Goal: Transaction & Acquisition: Obtain resource

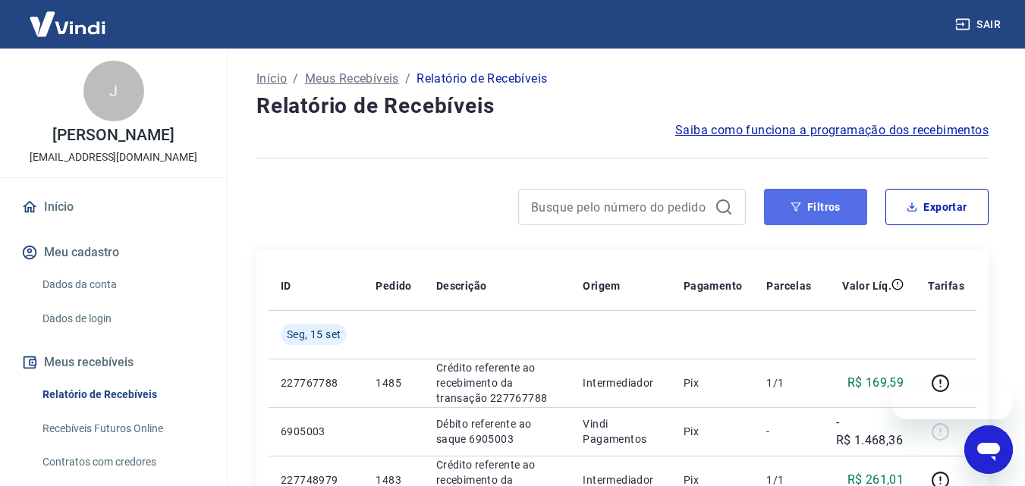
click at [823, 204] on button "Filtros" at bounding box center [815, 207] width 103 height 36
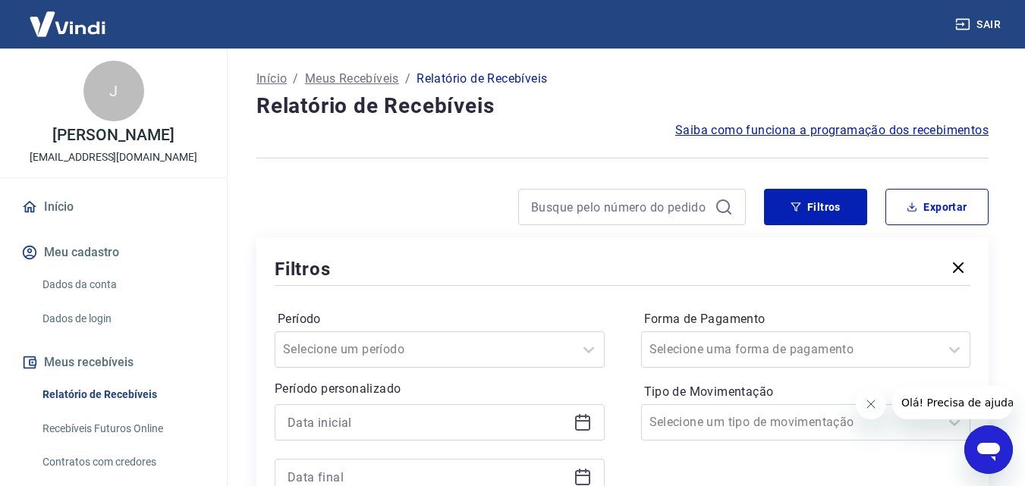
click at [579, 417] on icon at bounding box center [580, 416] width 2 height 5
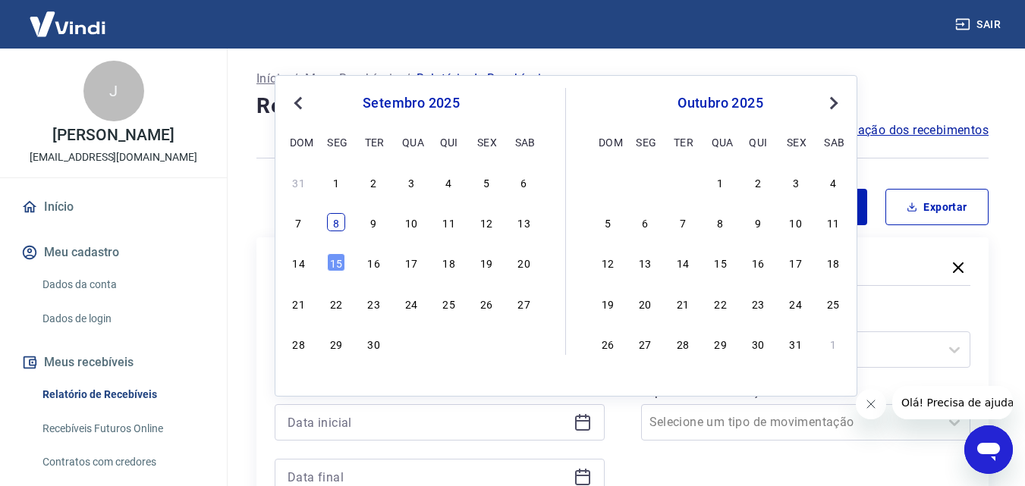
click at [332, 218] on div "8" at bounding box center [336, 222] width 18 height 18
type input "[DATE]"
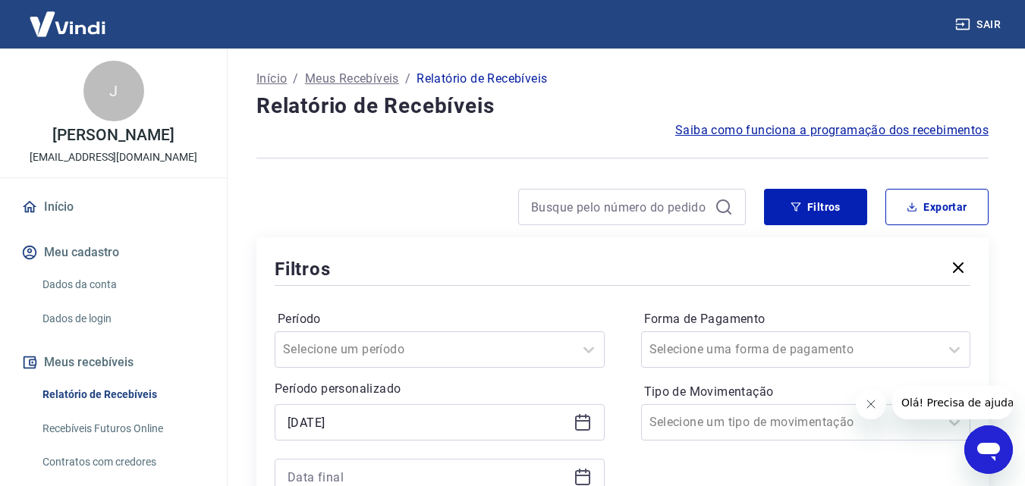
click at [584, 470] on icon at bounding box center [583, 477] width 18 height 18
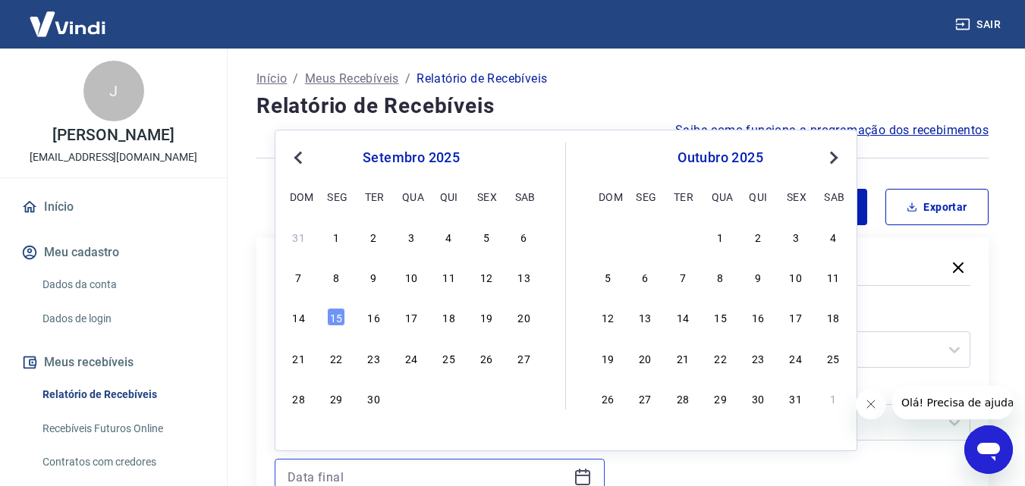
scroll to position [2, 0]
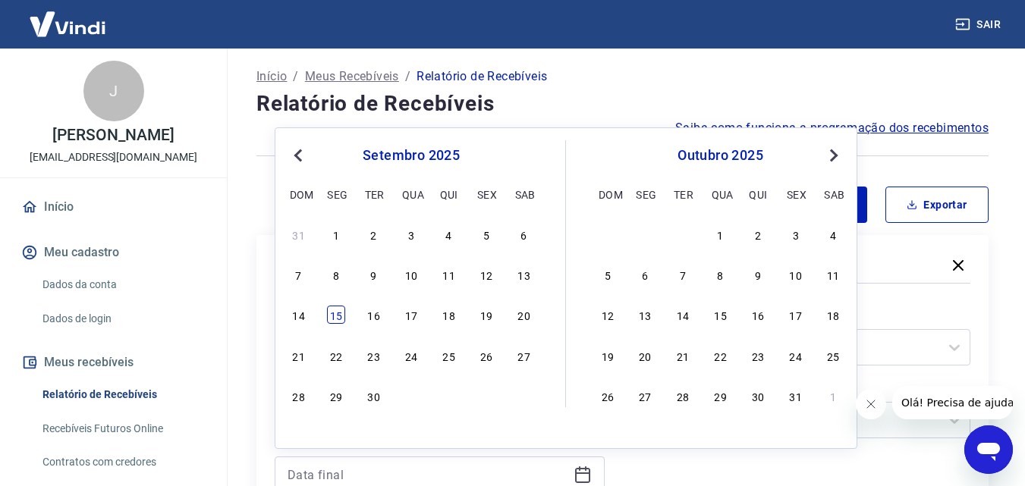
click at [334, 310] on div "15" at bounding box center [336, 315] width 18 height 18
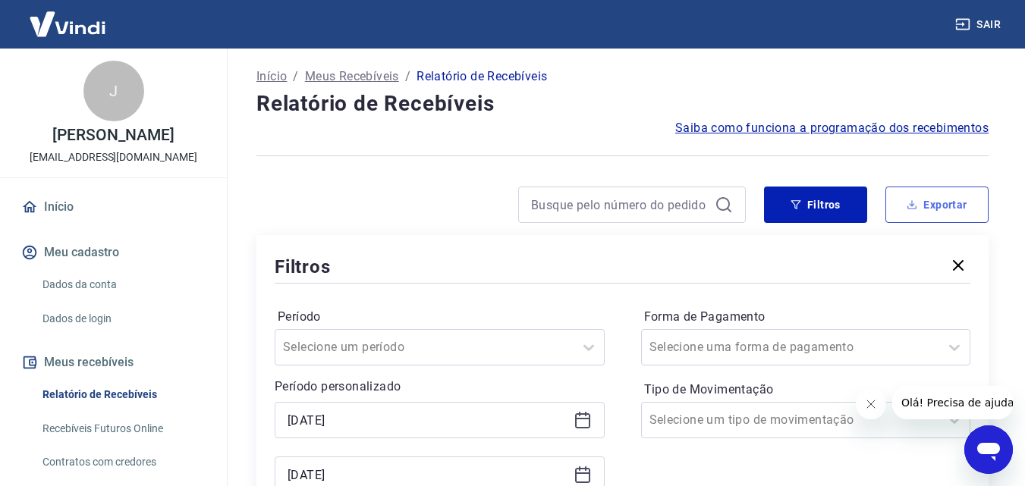
type input "[DATE]"
click at [946, 202] on button "Exportar" at bounding box center [937, 205] width 103 height 36
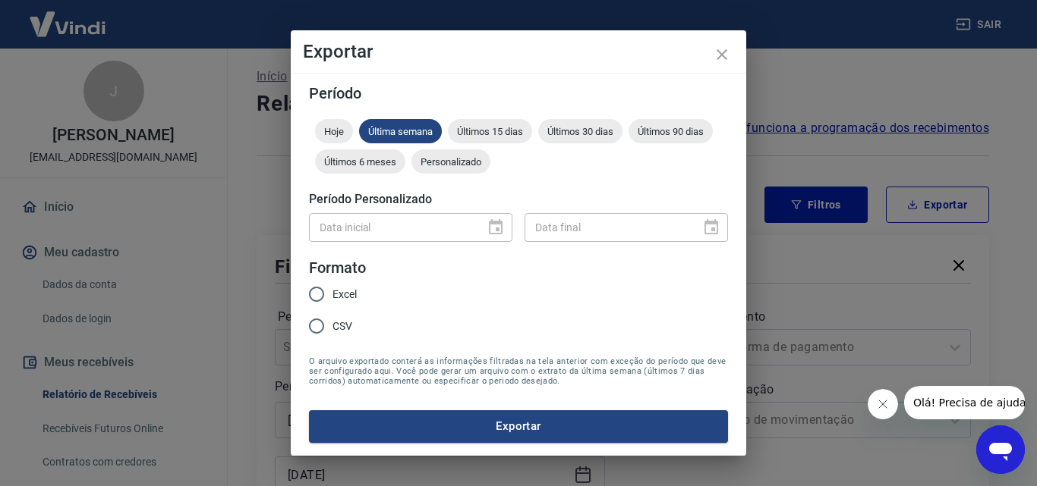
click at [335, 294] on span "Excel" at bounding box center [344, 295] width 24 height 16
click at [332, 294] on input "Excel" at bounding box center [317, 294] width 32 height 32
radio input "true"
click at [489, 231] on div "Data inicial" at bounding box center [410, 227] width 203 height 28
click at [508, 427] on button "Exportar" at bounding box center [518, 427] width 419 height 32
